Goal: Task Accomplishment & Management: Manage account settings

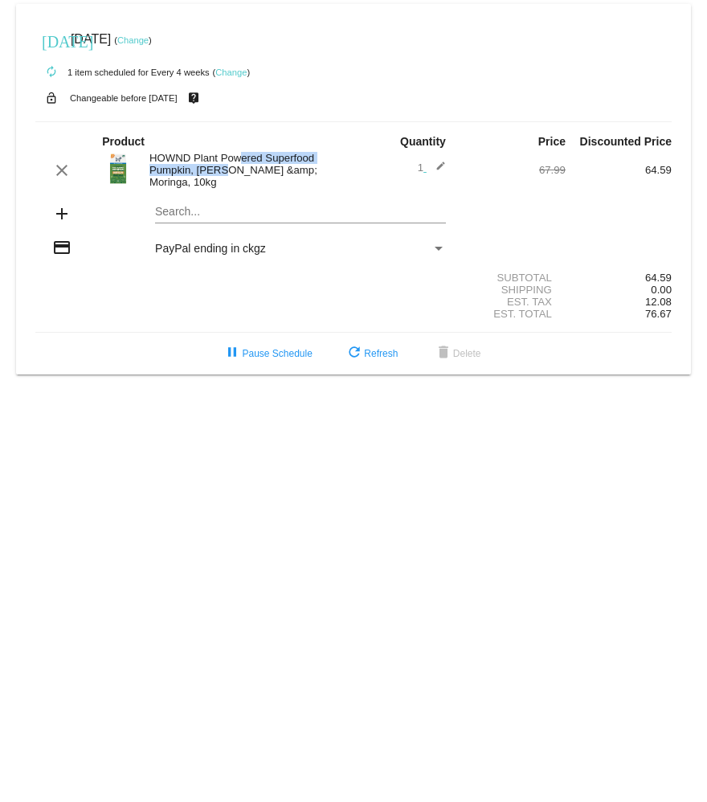
drag, startPoint x: 151, startPoint y: 164, endPoint x: 320, endPoint y: 166, distance: 168.8
click at [320, 166] on div "HOWND Plant Powered Superfood Pumpkin, [PERSON_NAME] &amp; Moringa, 10kg" at bounding box center [247, 170] width 212 height 36
copy div "HOWND Plant Powered Superfood"
click at [438, 249] on div "Payment Method" at bounding box center [439, 249] width 8 height 4
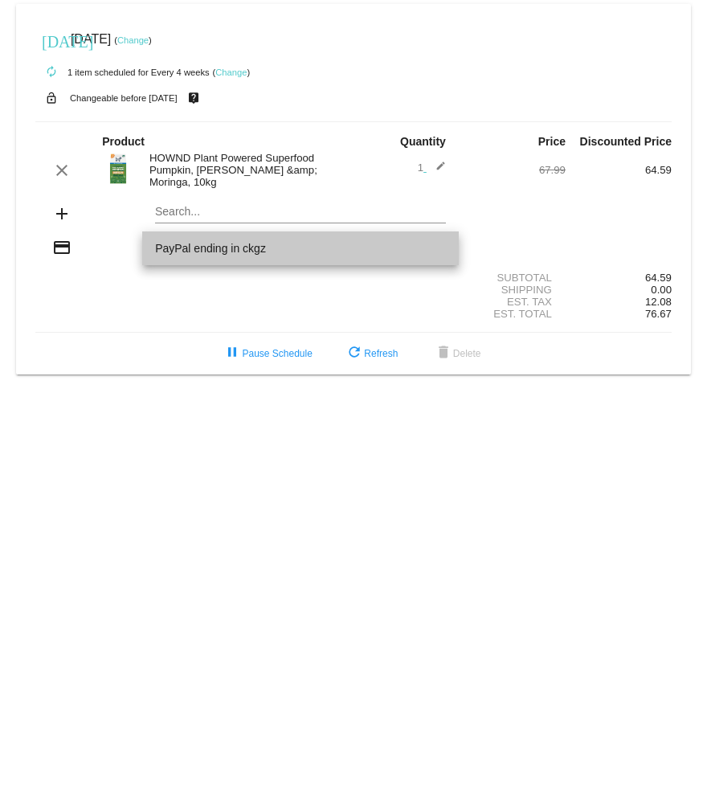
click at [438, 249] on span "PayPal ending in ckgz" at bounding box center [300, 248] width 291 height 34
